Goal: Book appointment/travel/reservation

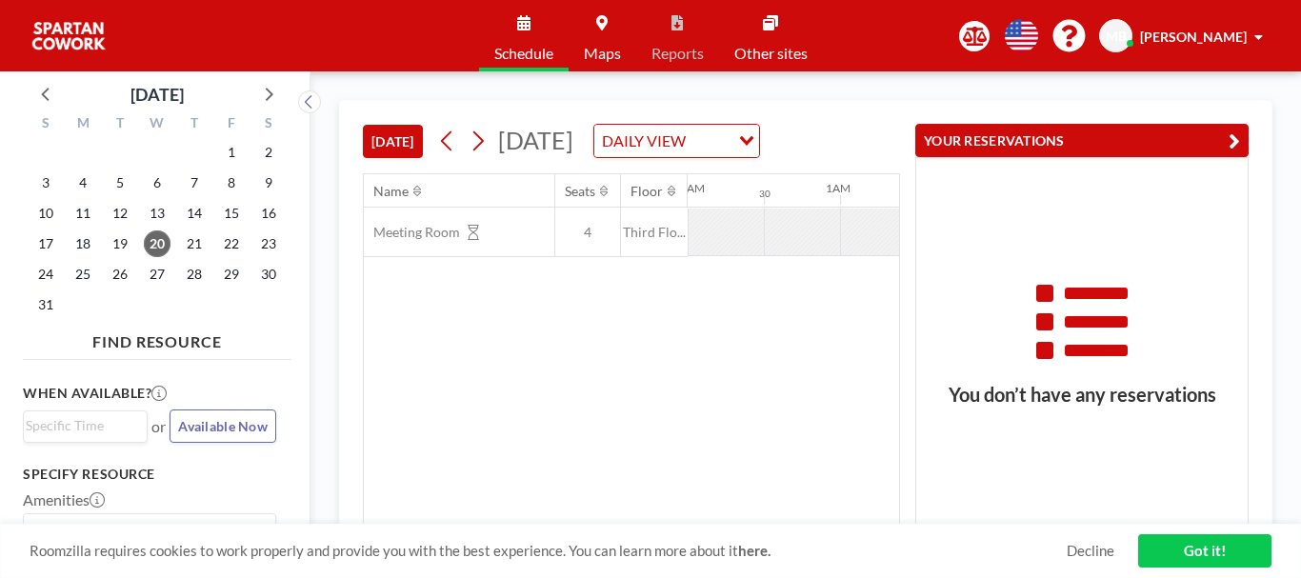
scroll to position [0, 2439]
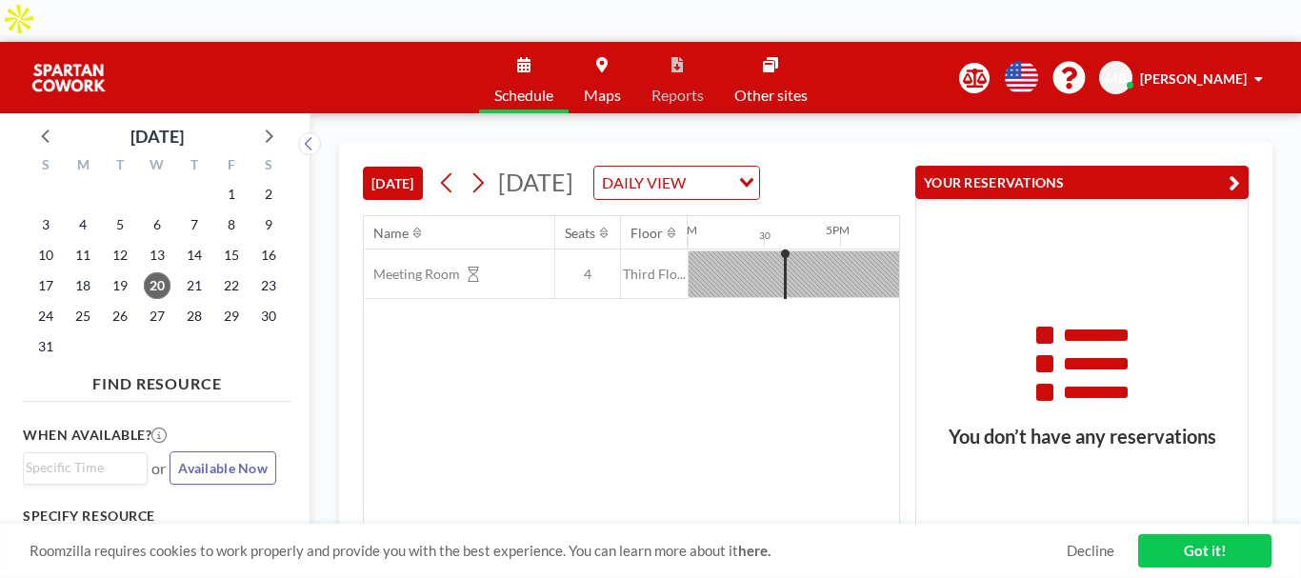
click at [1084, 552] on link "Decline" at bounding box center [1091, 551] width 48 height 18
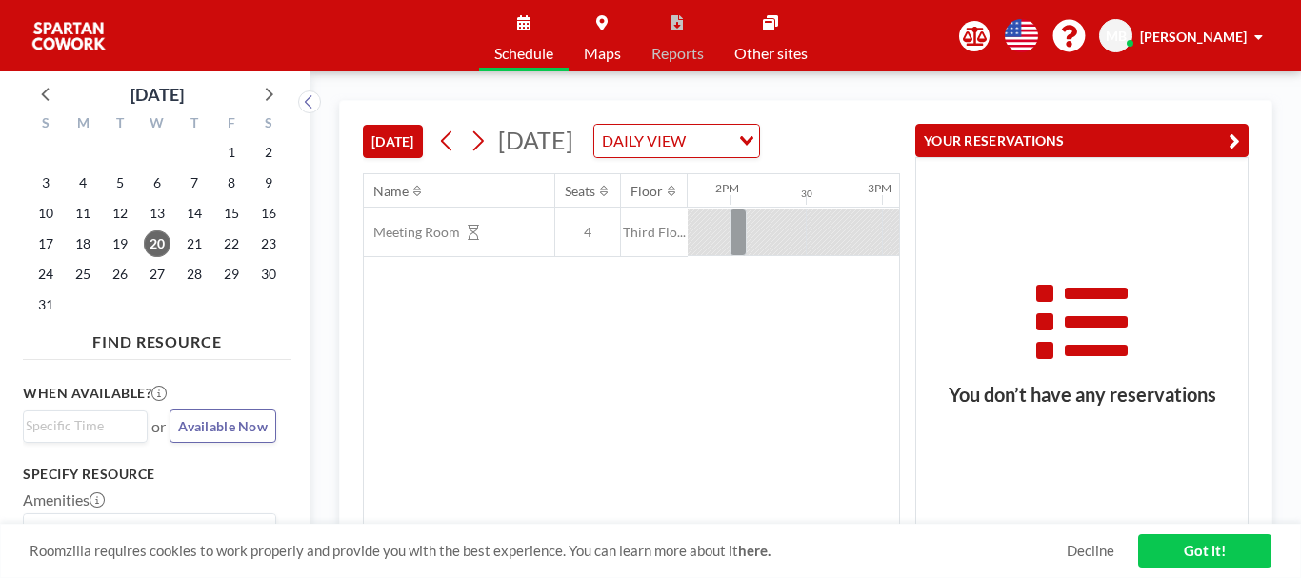
scroll to position [0, 2439]
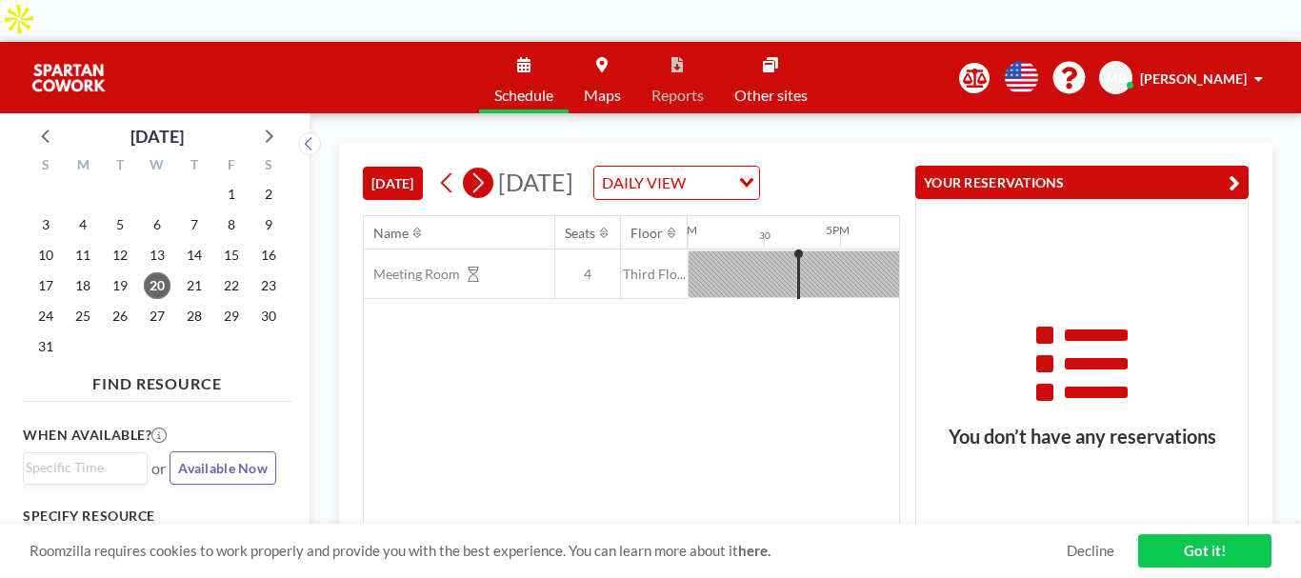
click at [486, 169] on icon at bounding box center [478, 183] width 18 height 29
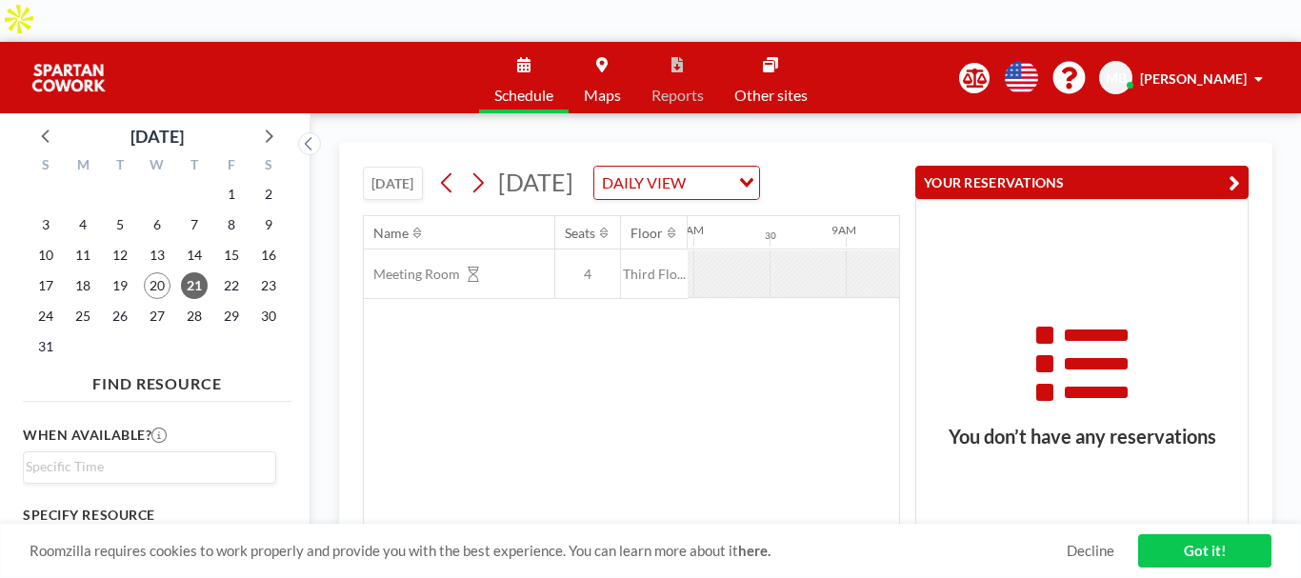
scroll to position [0, 1219]
click at [1151, 540] on link "Got it!" at bounding box center [1204, 550] width 133 height 33
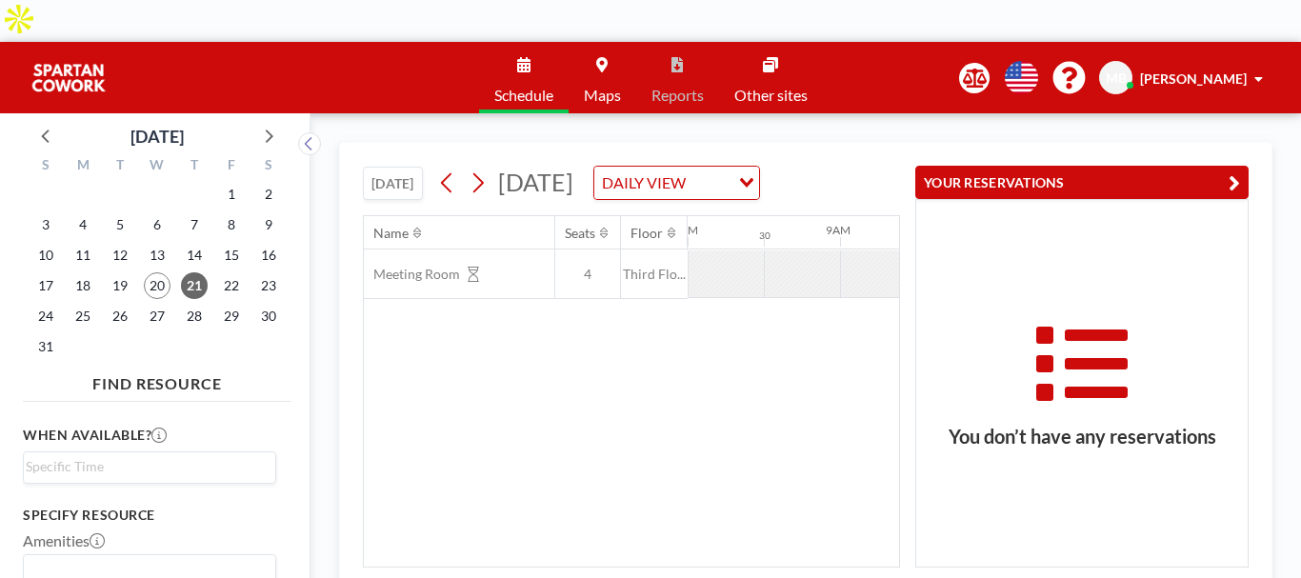
click at [1220, 166] on button "YOUR RESERVATIONS" at bounding box center [1081, 182] width 333 height 33
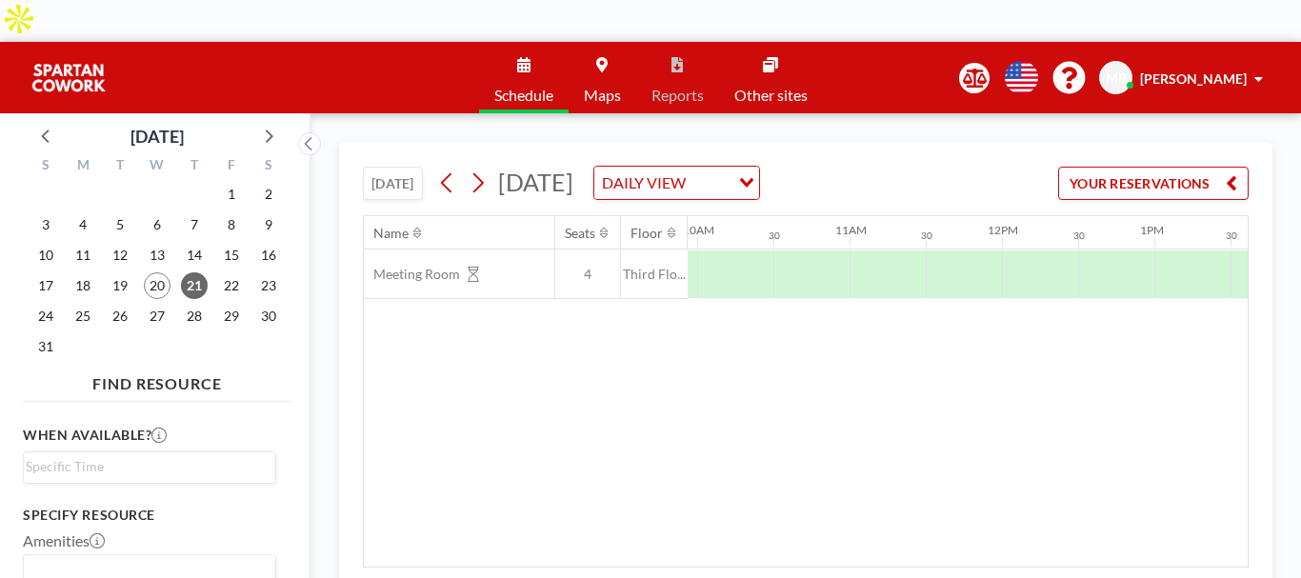
scroll to position [0, 1546]
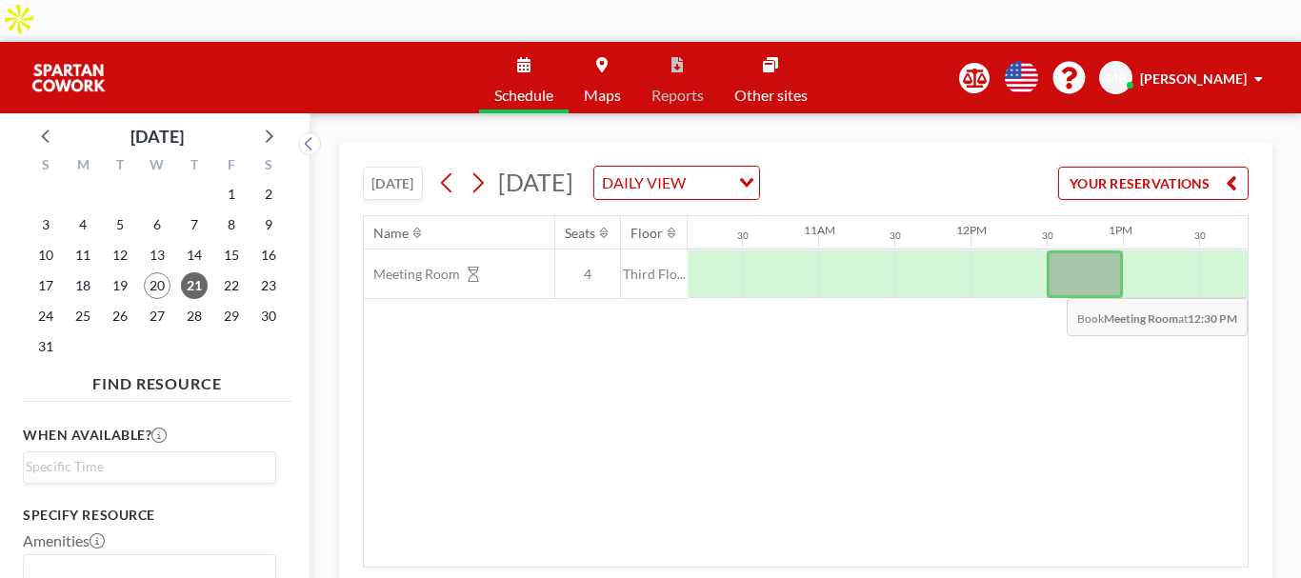
click at [1068, 251] on div at bounding box center [1085, 275] width 76 height 48
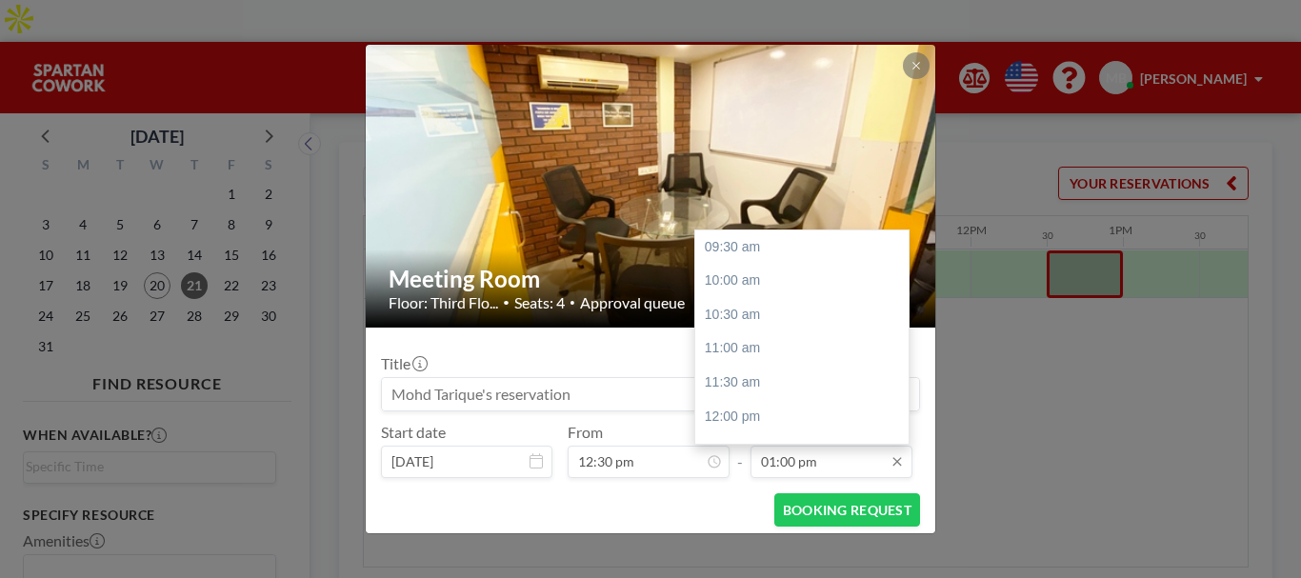
scroll to position [237, 0]
click at [768, 456] on input "01:00 pm" at bounding box center [832, 462] width 162 height 32
click at [738, 285] on div "01:30 pm" at bounding box center [806, 281] width 223 height 34
type input "01:30 pm"
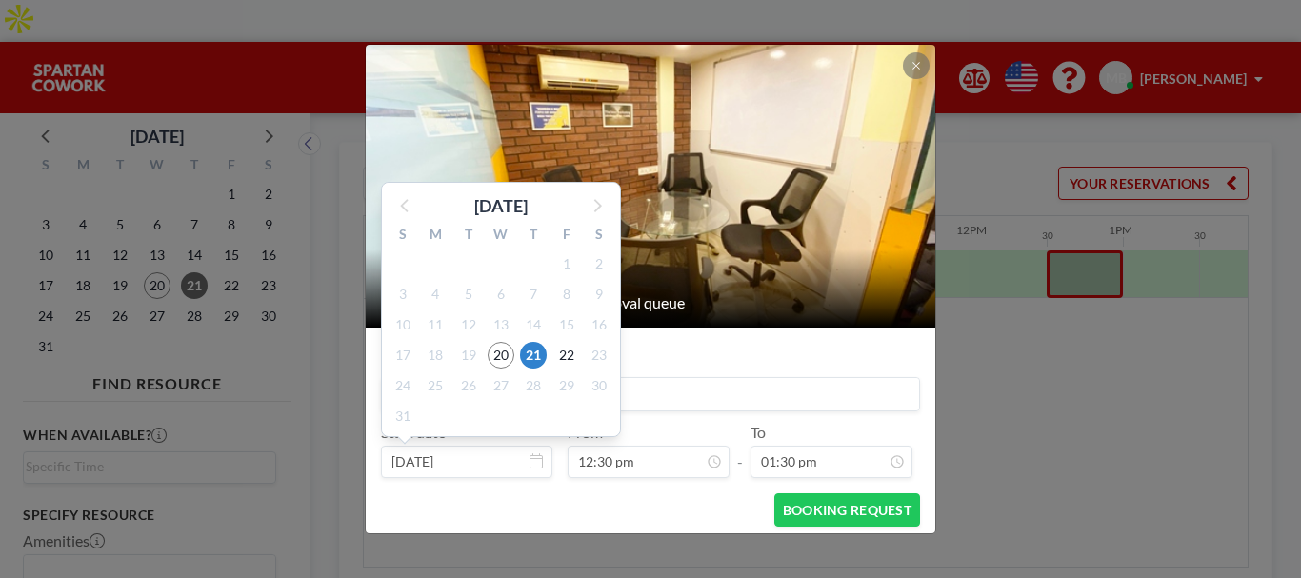
scroll to position [204, 0]
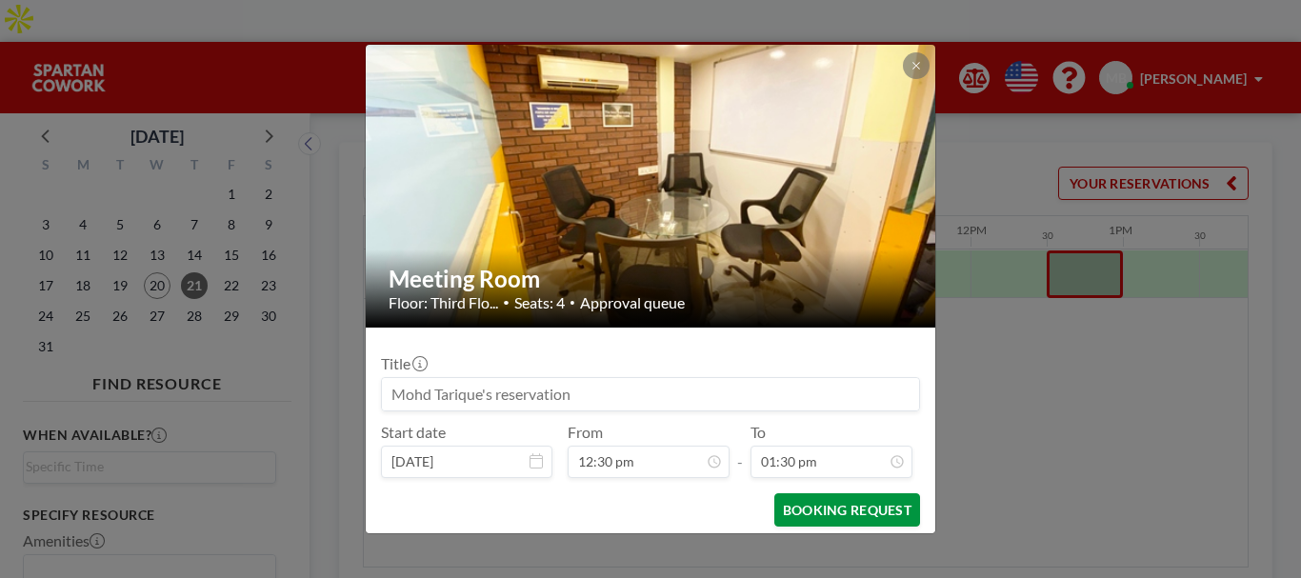
click at [834, 517] on button "BOOKING REQUEST" at bounding box center [847, 509] width 146 height 33
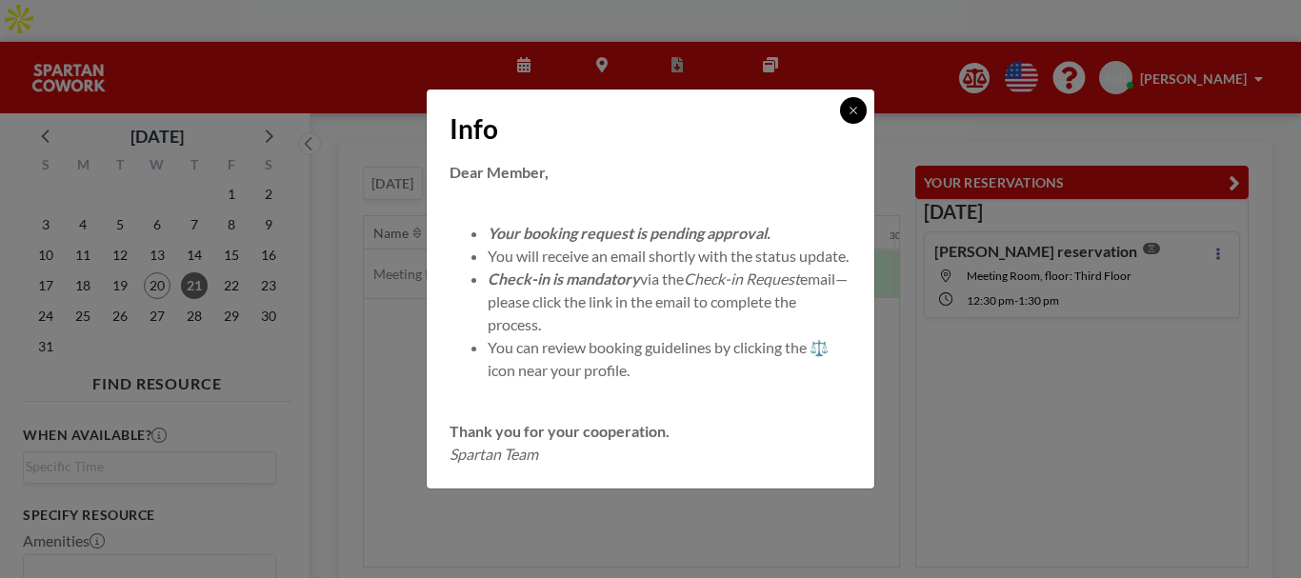
click at [847, 108] on button at bounding box center [853, 110] width 27 height 27
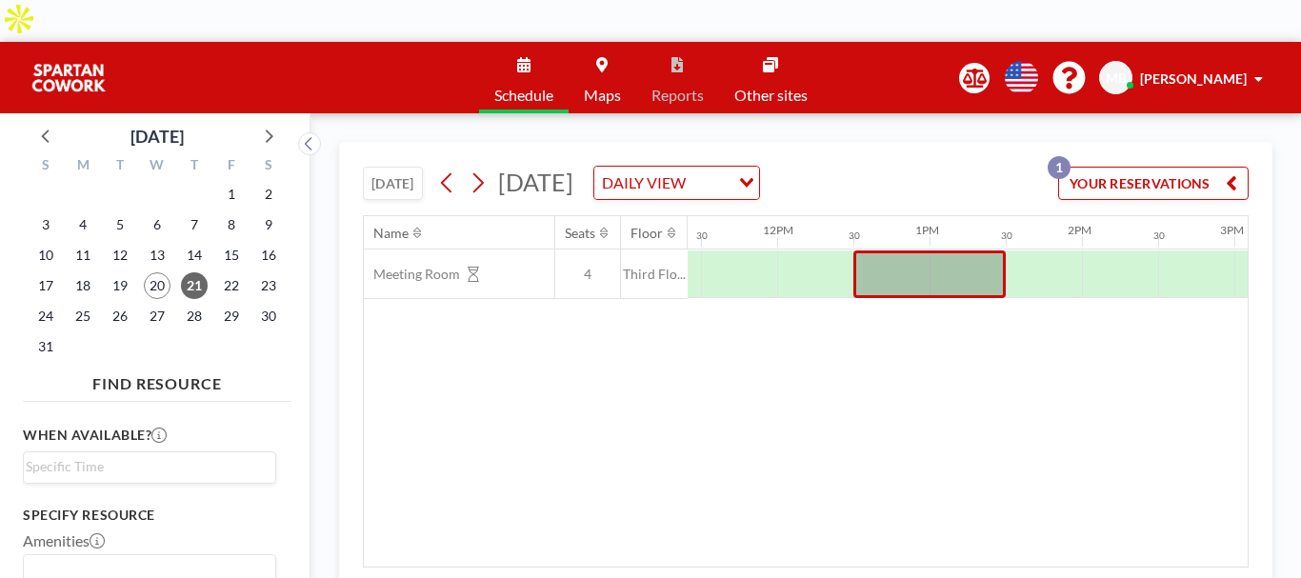
scroll to position [0, 1713]
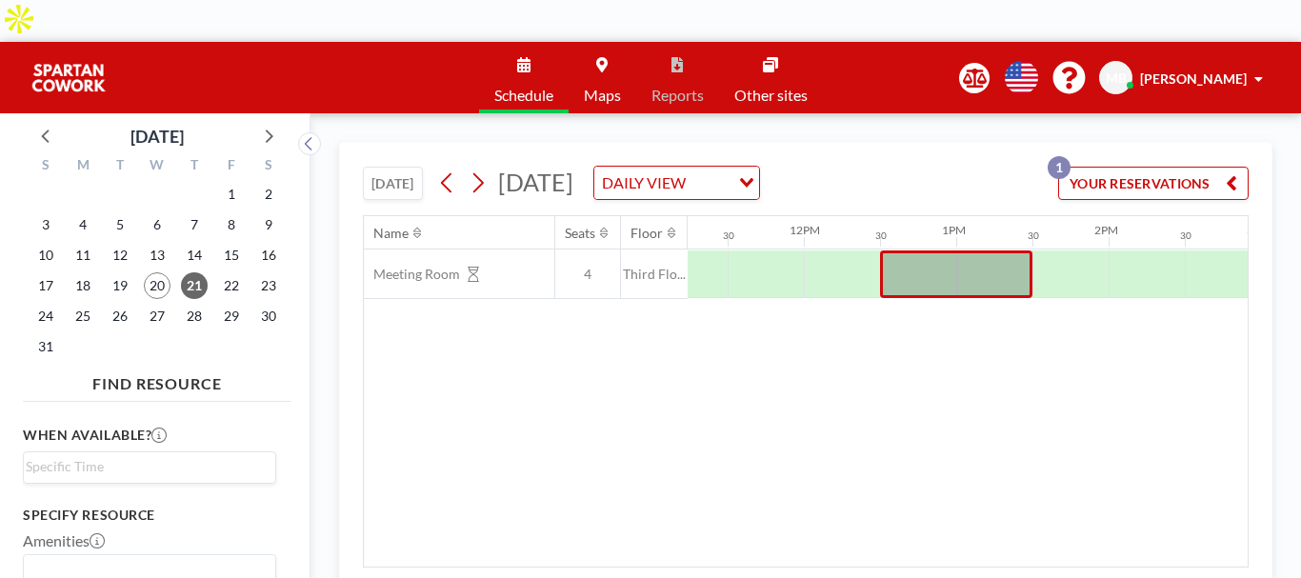
click at [1209, 70] on span "[PERSON_NAME]" at bounding box center [1193, 78] width 107 height 16
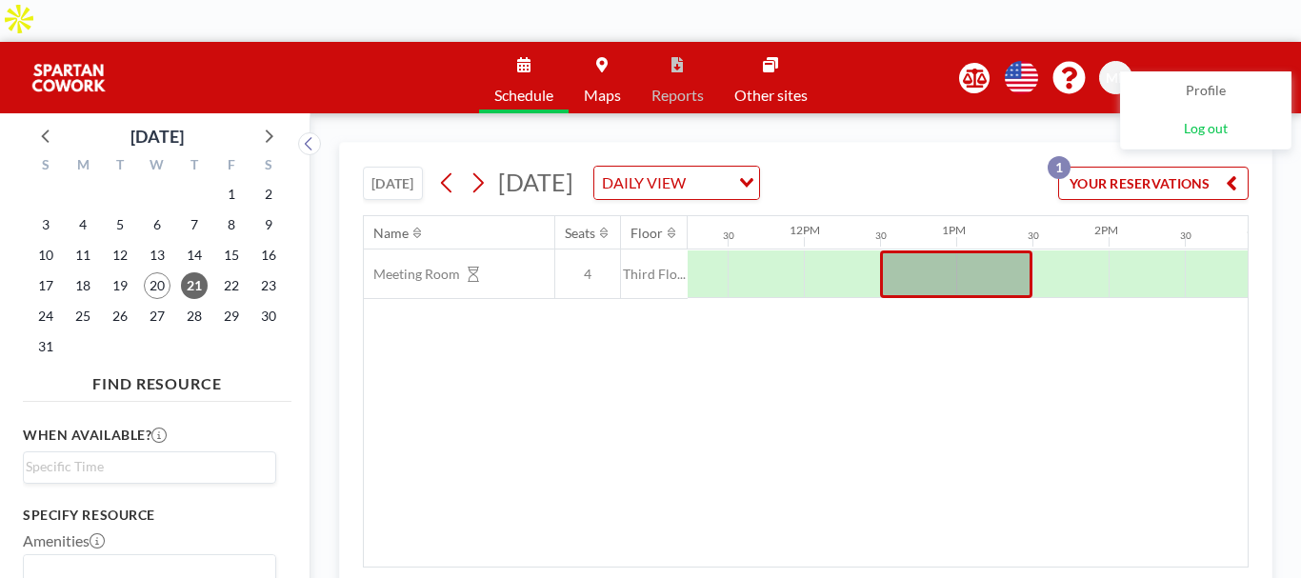
click at [1193, 136] on span "Log out" at bounding box center [1206, 129] width 44 height 19
